Goal: Navigation & Orientation: Understand site structure

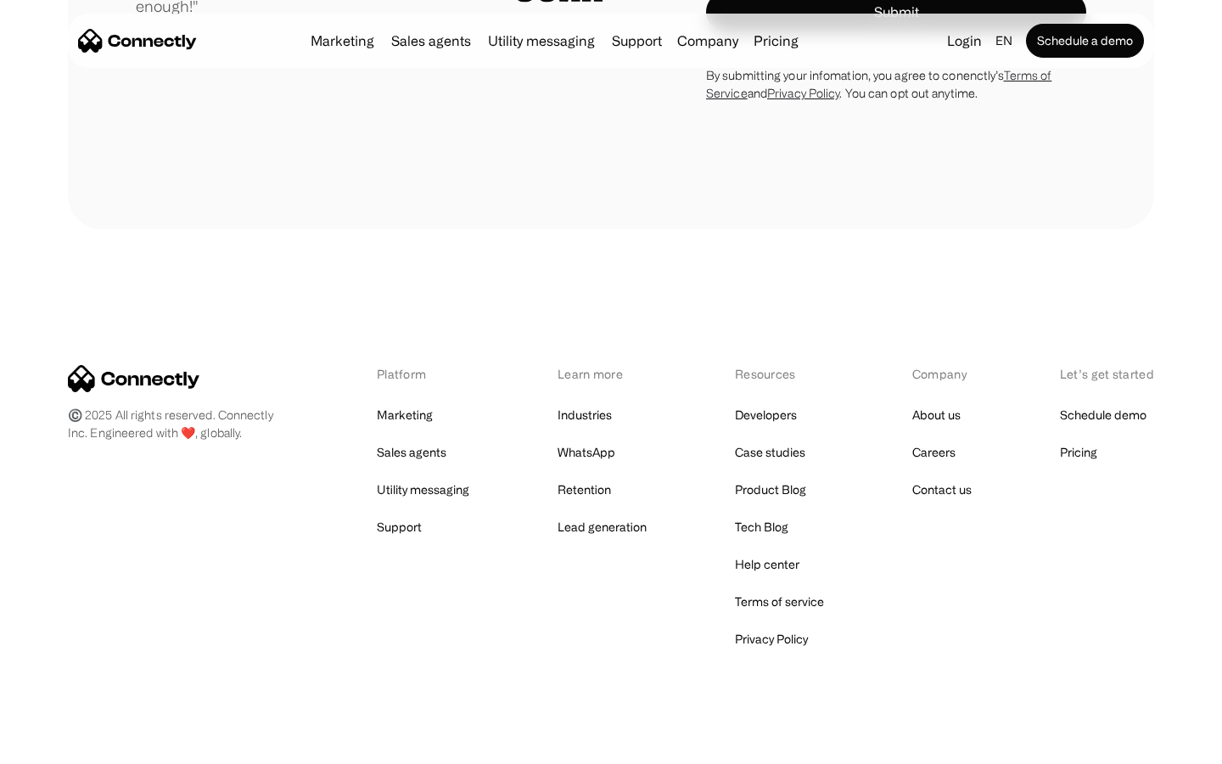
scroll to position [4726, 0]
